Goal: Task Accomplishment & Management: Manage account settings

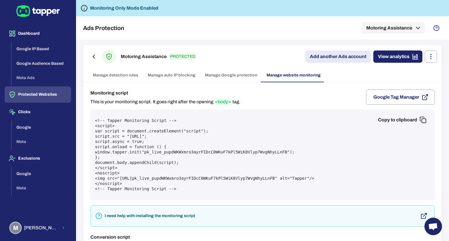
scroll to position [51, 0]
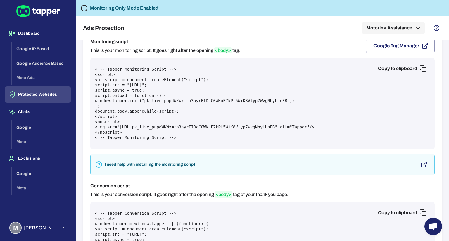
click at [221, 48] on span "<body>" at bounding box center [222, 50] width 17 height 6
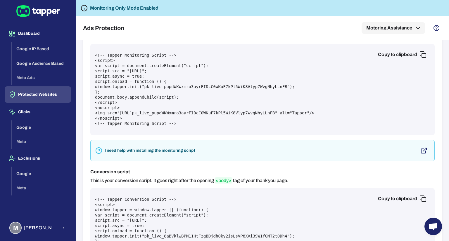
scroll to position [60, 0]
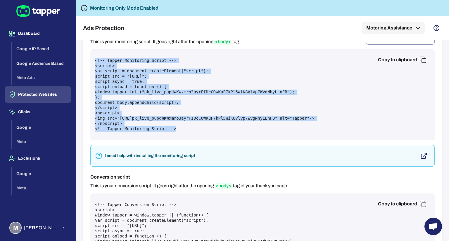
drag, startPoint x: 174, startPoint y: 127, endPoint x: 79, endPoint y: 60, distance: 116.1
click at [79, 60] on div "Motoring Assistance PROTECTED Add another Ads account View analytics Manage det…" at bounding box center [262, 140] width 373 height 201
copy pre "<!-- Tapper Monitoring Script --> <script> var script = document.createElement(…"
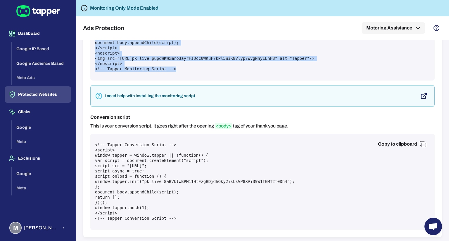
scroll to position [121, 0]
click at [408, 141] on button "Copy to clipboard" at bounding box center [401, 144] width 57 height 12
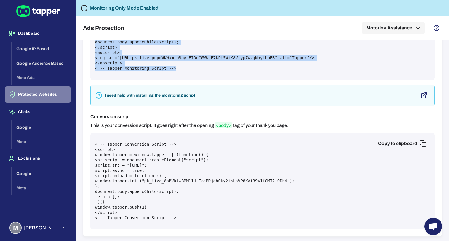
click at [49, 92] on button "Protected Websites" at bounding box center [38, 94] width 66 height 16
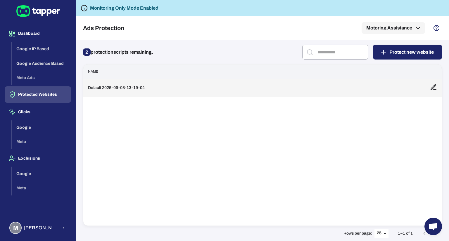
click at [173, 95] on td "Default 2025-09-08-13-19-04" at bounding box center [254, 88] width 342 height 18
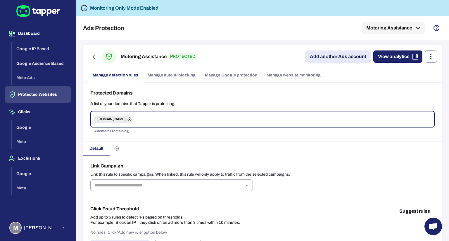
click at [275, 79] on link "Manage website monitoring" at bounding box center [293, 75] width 63 height 14
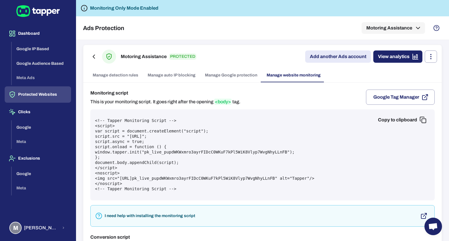
click at [226, 72] on link "Manage Google protection" at bounding box center [231, 75] width 62 height 14
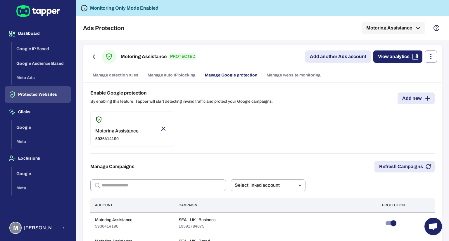
click at [106, 72] on link "Manage detection rules" at bounding box center [115, 75] width 55 height 14
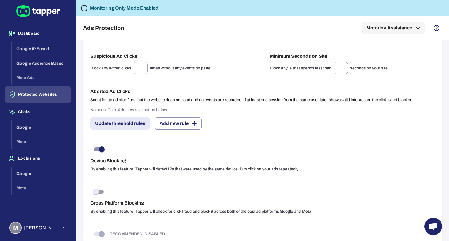
scroll to position [449, 0]
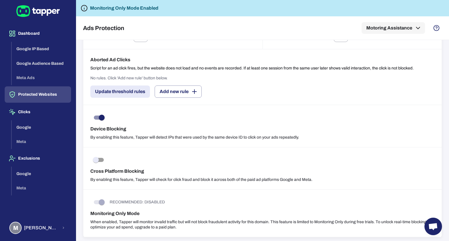
click at [154, 10] on h6 "Monitoring Only Mode Enabled" at bounding box center [124, 8] width 68 height 7
click at [23, 114] on button "Clicks" at bounding box center [38, 112] width 66 height 16
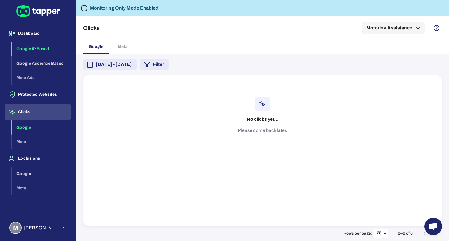
click at [30, 50] on button "Google IP Based" at bounding box center [41, 49] width 59 height 15
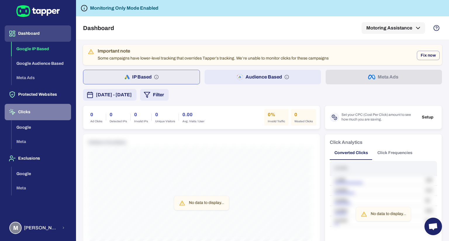
click at [37, 108] on button "Clicks" at bounding box center [38, 112] width 66 height 16
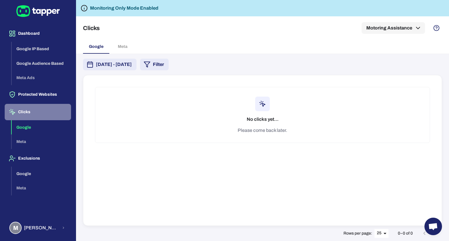
click at [32, 108] on button "Clicks" at bounding box center [38, 112] width 66 height 16
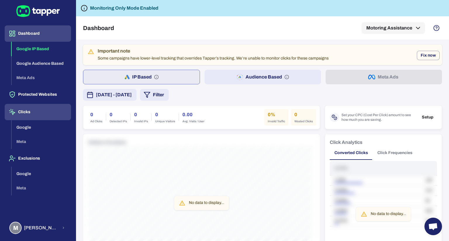
click at [29, 115] on button "Clicks" at bounding box center [38, 112] width 66 height 16
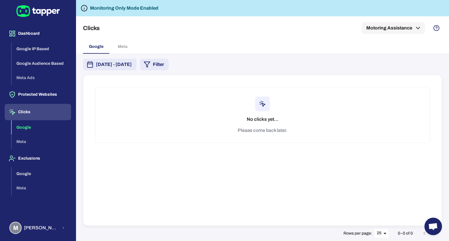
click at [29, 125] on button "Google" at bounding box center [41, 127] width 59 height 15
click at [125, 47] on div "Google Meta" at bounding box center [262, 47] width 359 height 14
click at [39, 44] on button "Google IP Based" at bounding box center [41, 49] width 59 height 15
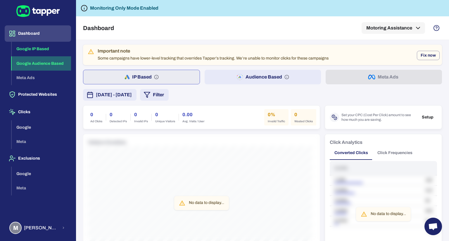
click at [39, 67] on button "Google Audience Based" at bounding box center [41, 63] width 59 height 15
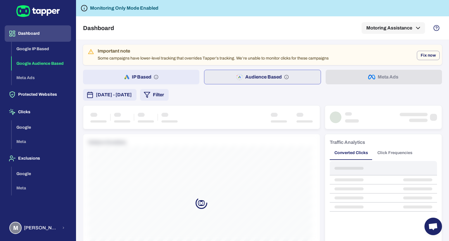
click at [31, 77] on div "Google IP Based Google Audience Based Meta Ads" at bounding box center [41, 64] width 59 height 44
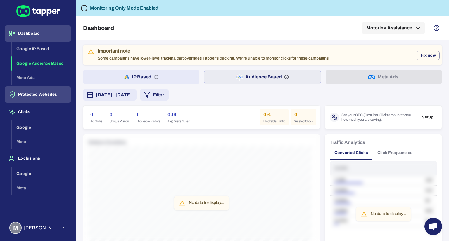
click at [31, 100] on button "Protected Websites" at bounding box center [38, 94] width 66 height 16
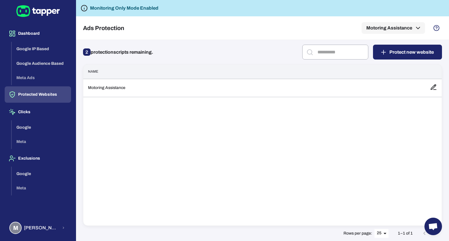
click at [116, 52] on p "2 protection scripts remaining." at bounding box center [118, 52] width 70 height 9
click at [85, 52] on span "2" at bounding box center [87, 51] width 8 height 7
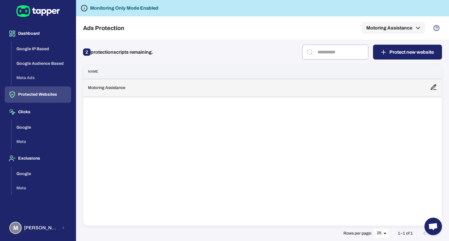
click at [133, 88] on td "Motoring Assistance" at bounding box center [254, 88] width 342 height 18
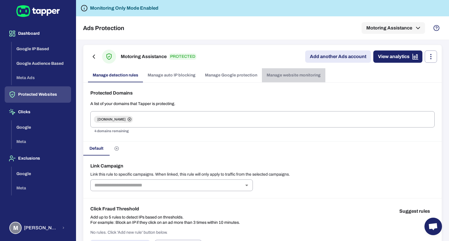
click at [307, 77] on link "Manage website monitoring" at bounding box center [293, 75] width 63 height 14
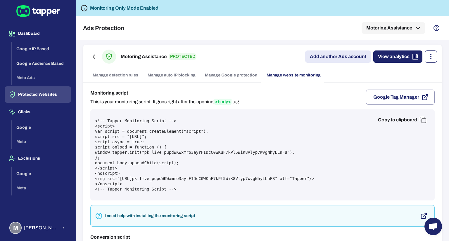
click at [425, 60] on button "button" at bounding box center [431, 57] width 12 height 12
click at [289, 36] on div at bounding box center [224, 120] width 449 height 241
click at [393, 56] on link "View analytics" at bounding box center [397, 57] width 49 height 12
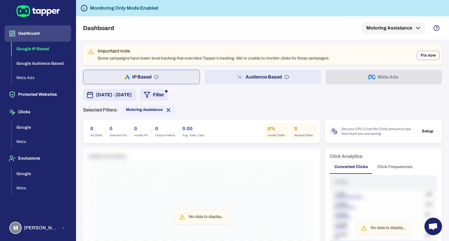
click at [237, 32] on div "Dashboard Motoring Assistance" at bounding box center [262, 27] width 359 height 23
